Goal: Download file/media

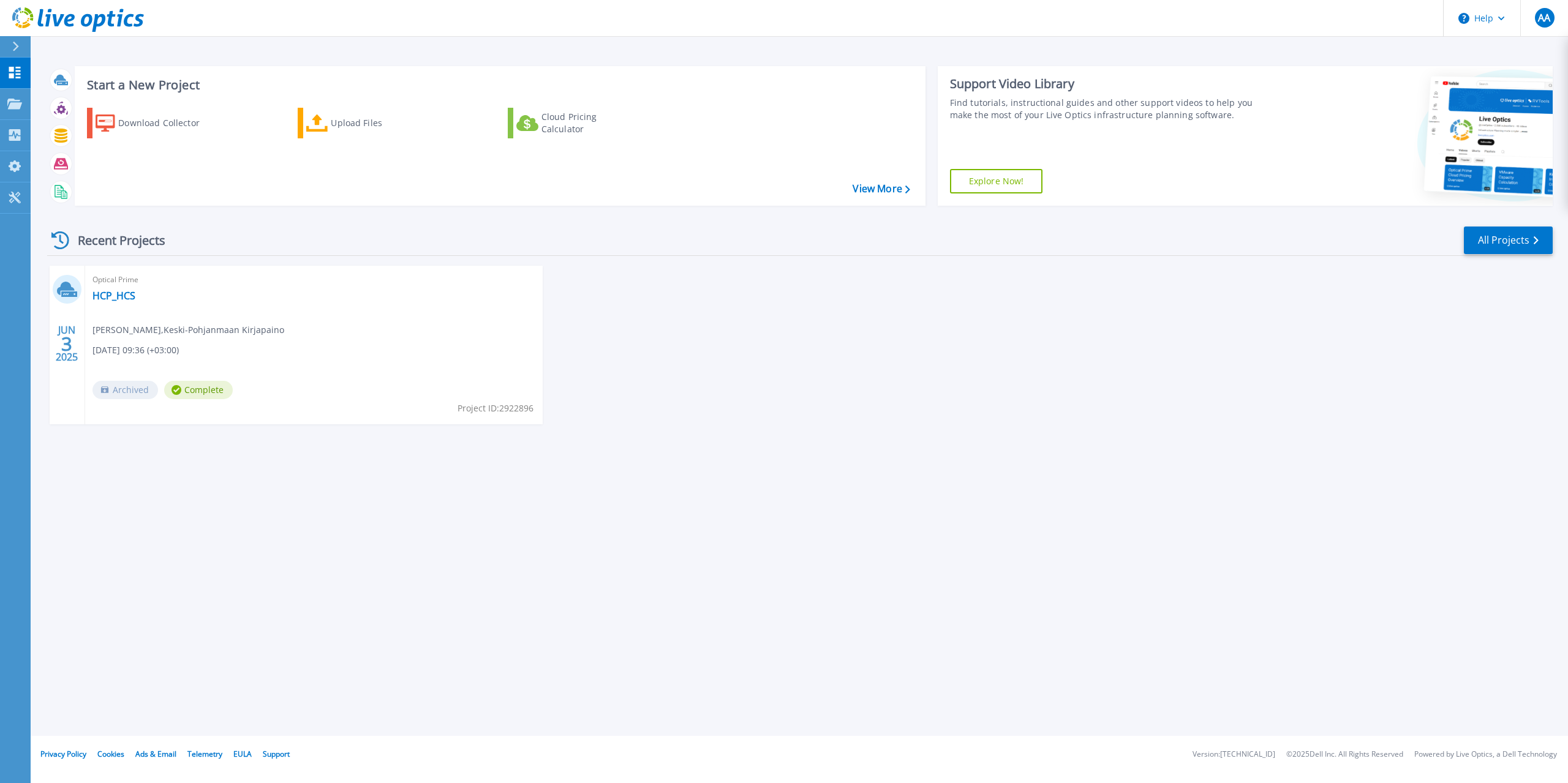
click at [492, 438] on div "[DATE] Optical Prime HCP_HCS [PERSON_NAME] , Keski-Pohjanmaan Kirjapaino [DATE]…" at bounding box center [794, 357] width 1515 height 183
click at [111, 396] on span "Archived" at bounding box center [125, 390] width 66 height 18
click at [155, 126] on div "Download Collector" at bounding box center [167, 123] width 98 height 24
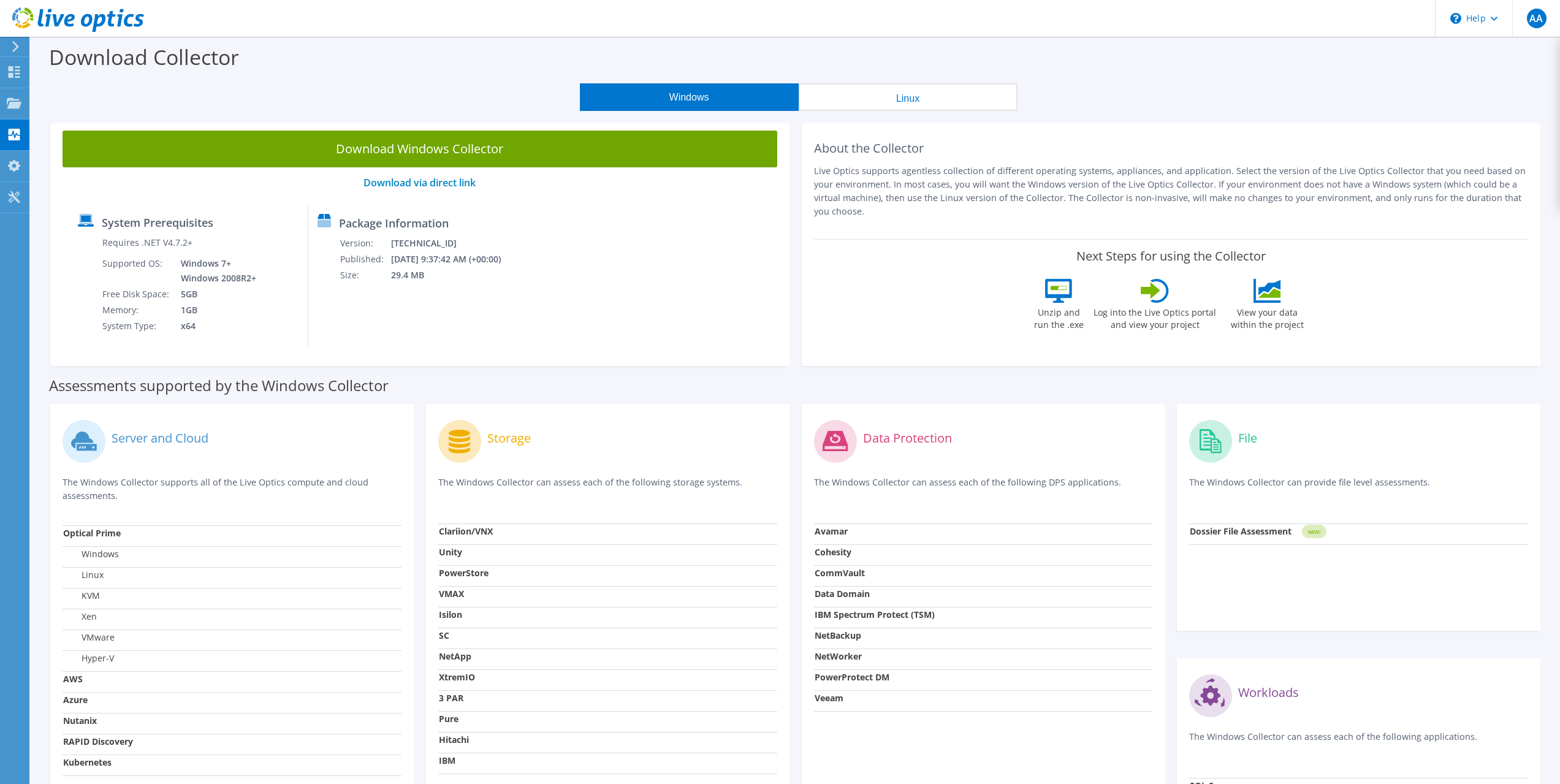
click at [366, 146] on link "Download Windows Collector" at bounding box center [420, 149] width 715 height 37
